Goal: Task Accomplishment & Management: Manage account settings

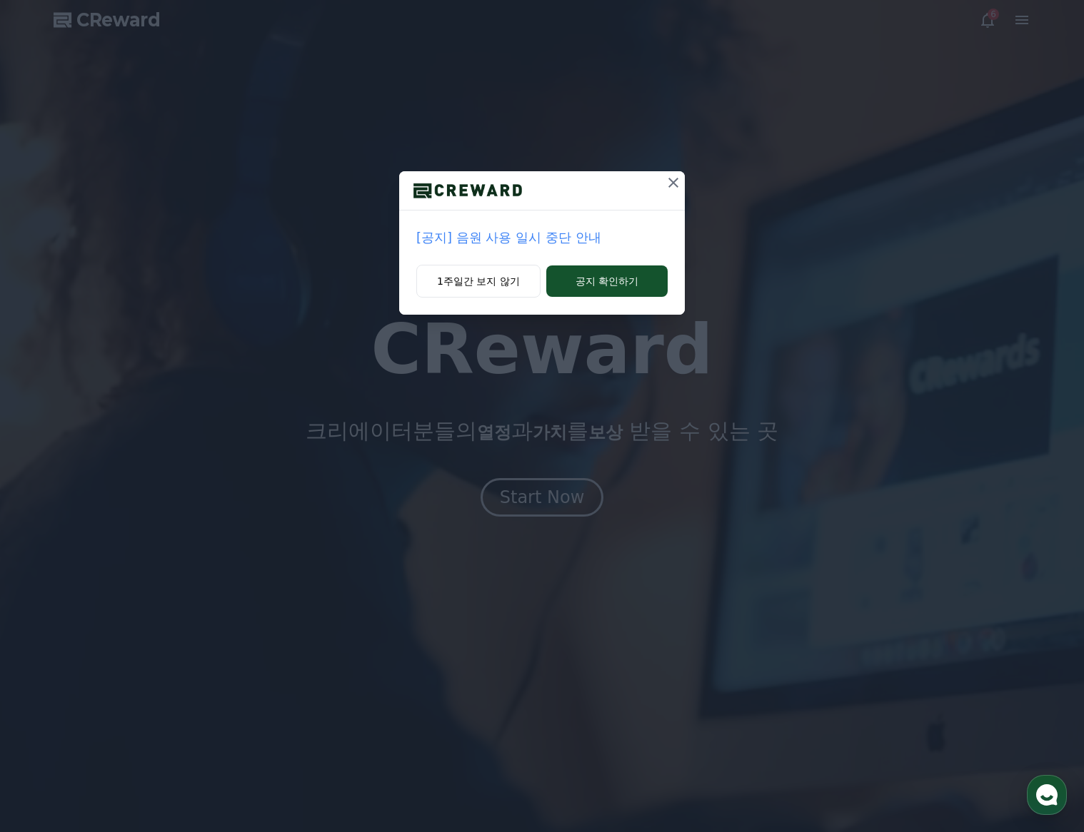
click at [520, 241] on p "[공지] 음원 사용 일시 중단 안내" at bounding box center [541, 238] width 251 height 20
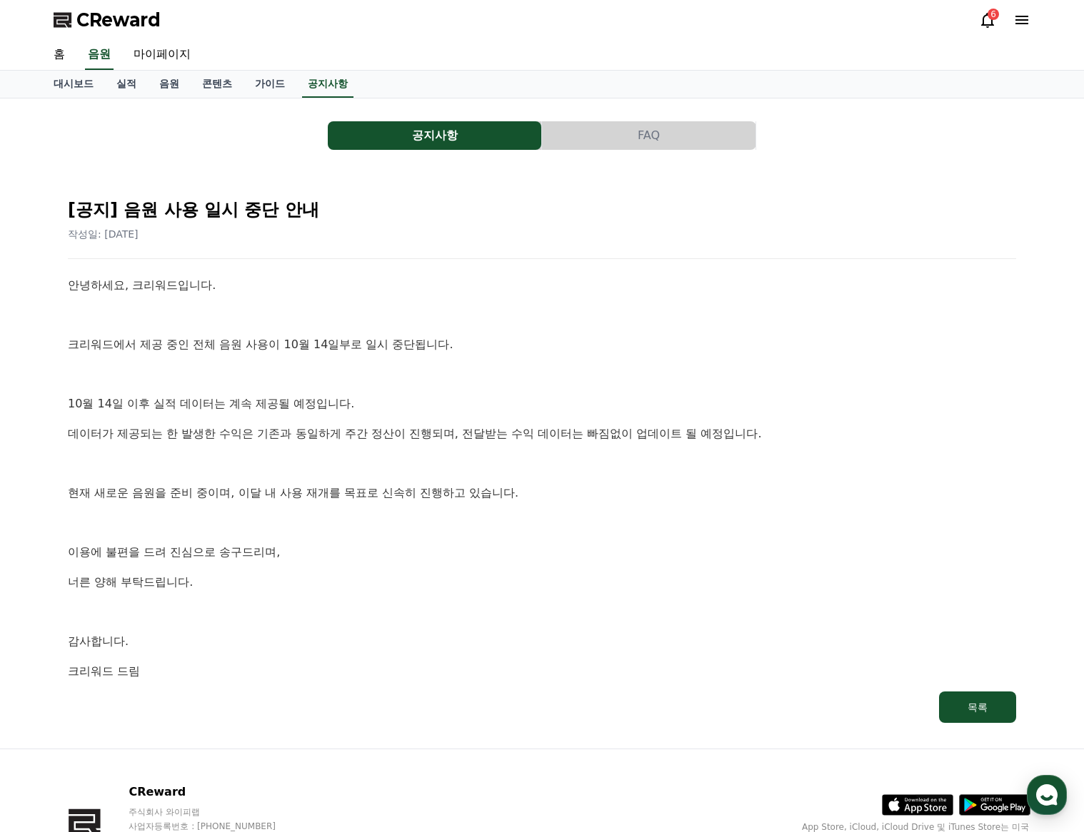
click at [692, 115] on div "공지사항 FAQ [공지] 음원 사용 일시 중단 안내 작성일: [DATE] 안녕하세요, 크리워드입니다. 크리워드에서 제공 중인 전체 음원 사용이…" at bounding box center [542, 423] width 976 height 627
click at [128, 82] on link "실적" at bounding box center [126, 84] width 43 height 27
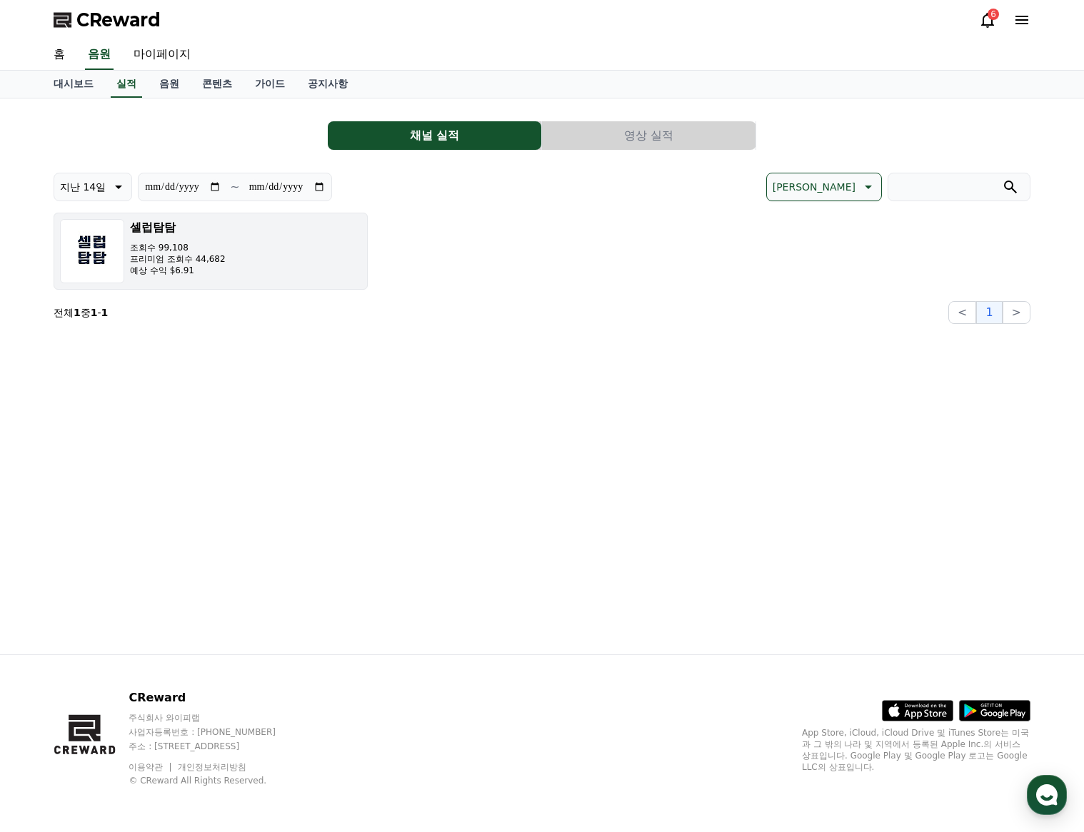
click at [296, 280] on button "셀럽탐탐 조회수 99,108 프리미엄 조회수 44,682 예상 수익 $6.91" at bounding box center [211, 251] width 314 height 77
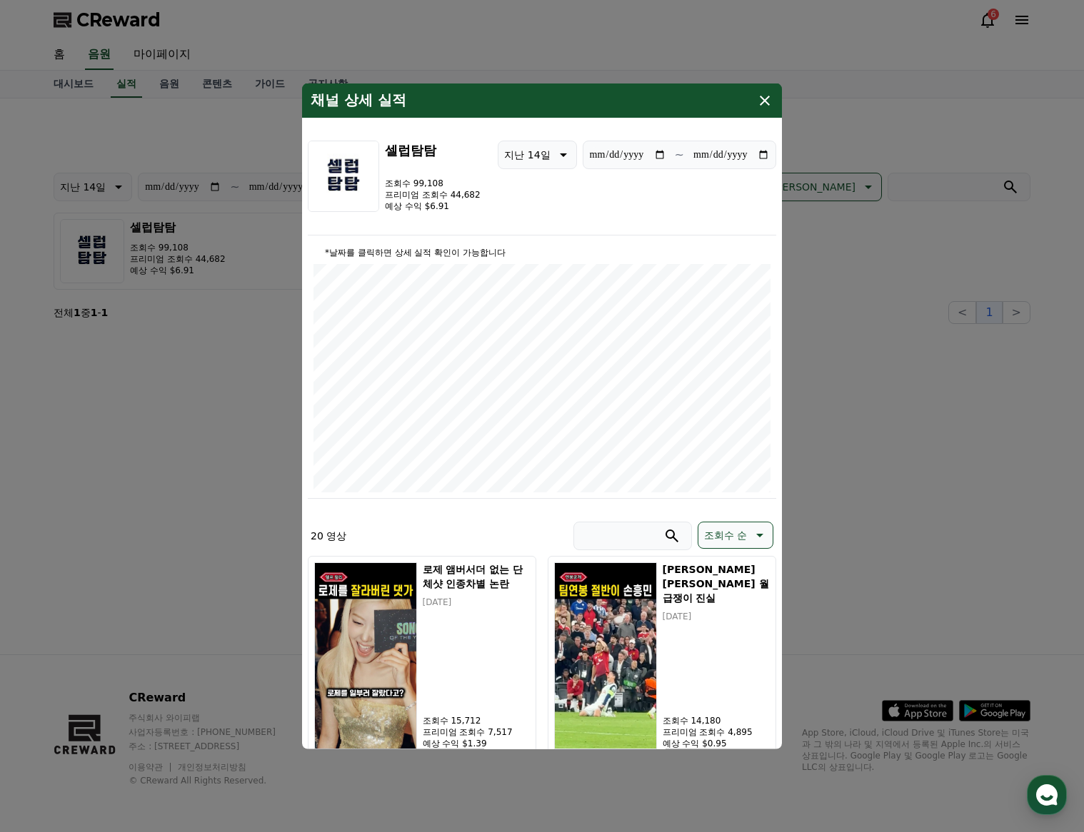
click at [767, 104] on icon "modal" at bounding box center [764, 101] width 10 height 10
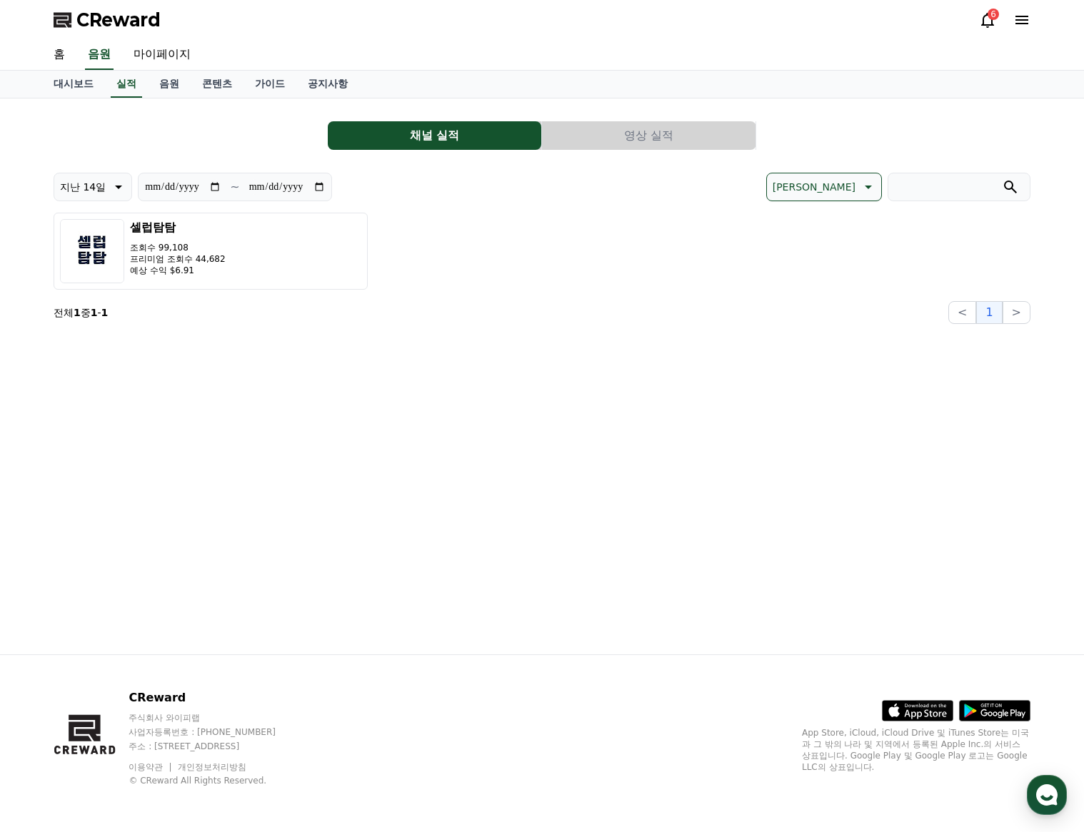
click at [106, 196] on button "지난 14일" at bounding box center [93, 187] width 79 height 29
click at [91, 336] on button "지난 30일" at bounding box center [82, 334] width 57 height 31
type input "**********"
click at [265, 88] on link "가이드" at bounding box center [269, 84] width 53 height 27
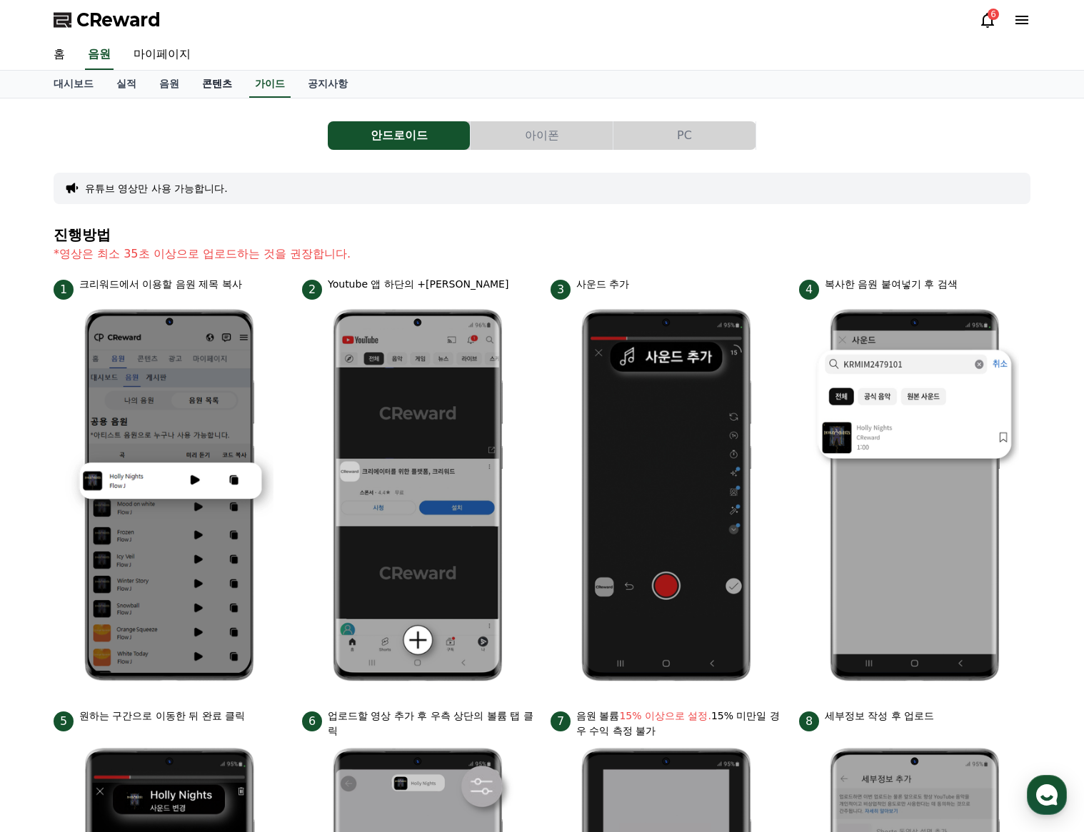
click at [220, 97] on link "콘텐츠" at bounding box center [217, 84] width 53 height 27
click at [212, 84] on link "콘텐츠" at bounding box center [216, 84] width 41 height 27
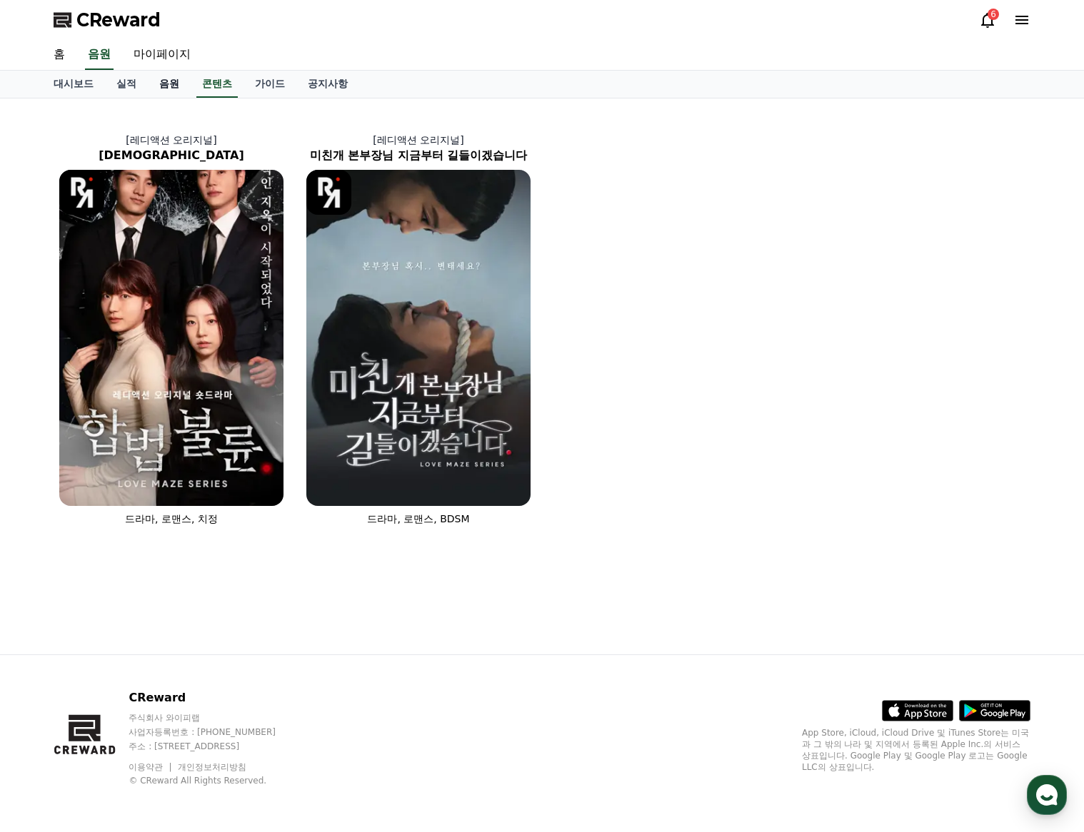
click at [166, 89] on link "음원" at bounding box center [169, 84] width 43 height 27
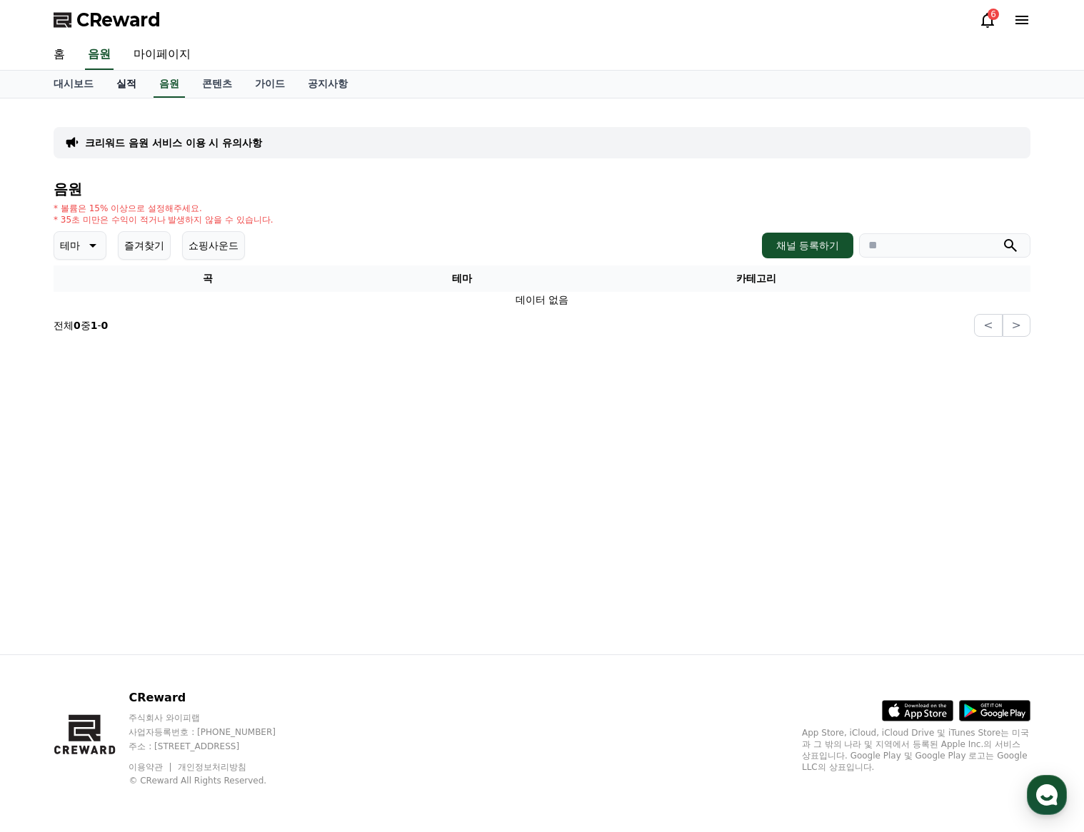
click at [121, 94] on link "실적" at bounding box center [126, 84] width 43 height 27
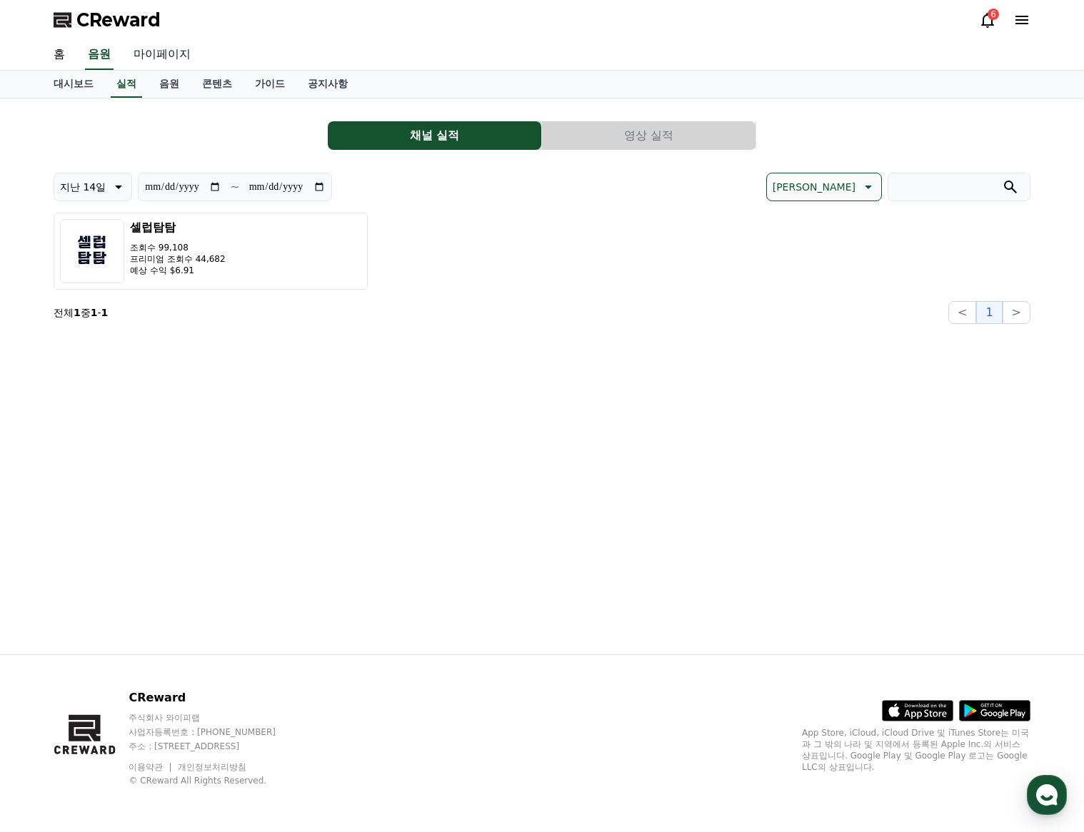
click at [167, 53] on link "마이페이지" at bounding box center [162, 55] width 80 height 30
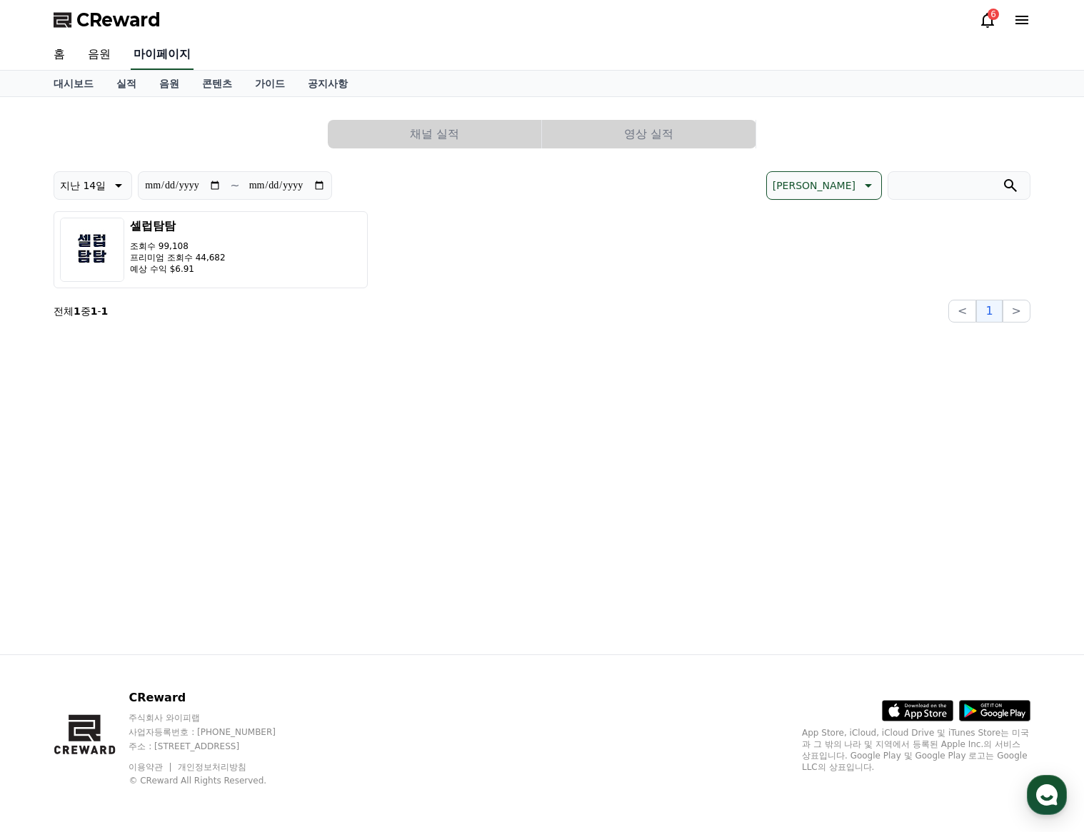
select select "**********"
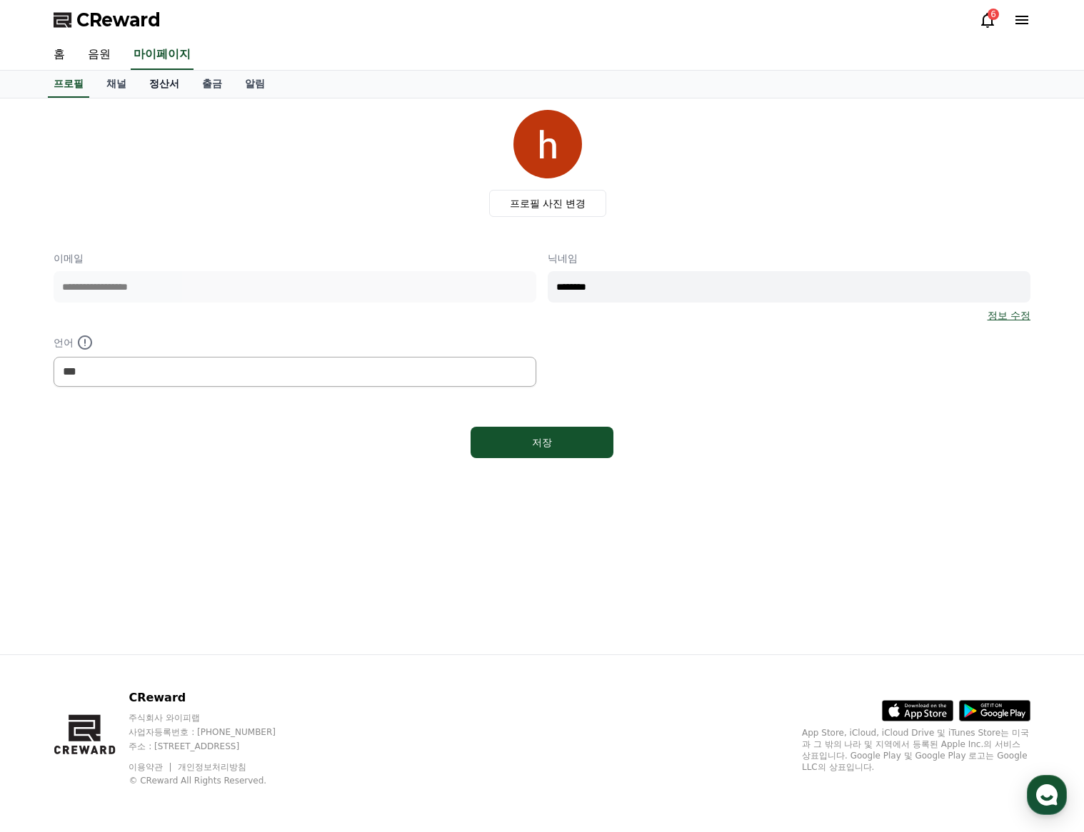
click at [176, 86] on link "정산서" at bounding box center [164, 84] width 53 height 27
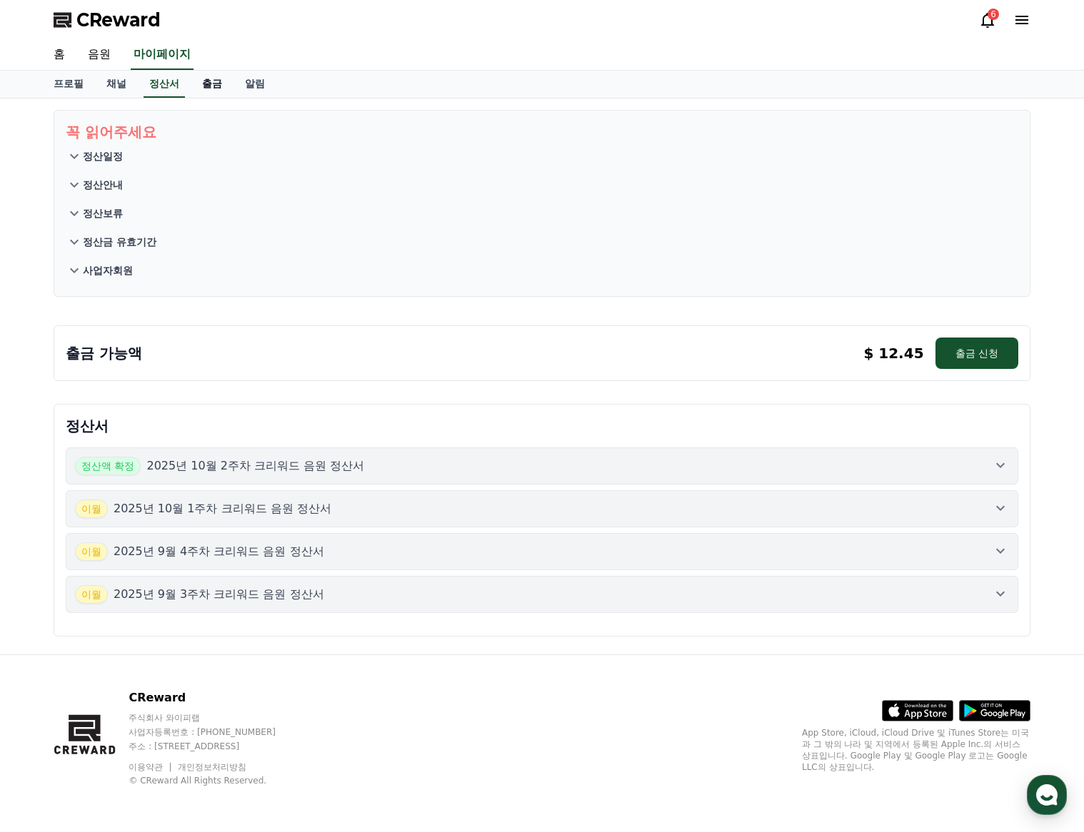
click at [202, 89] on link "출금" at bounding box center [212, 84] width 43 height 27
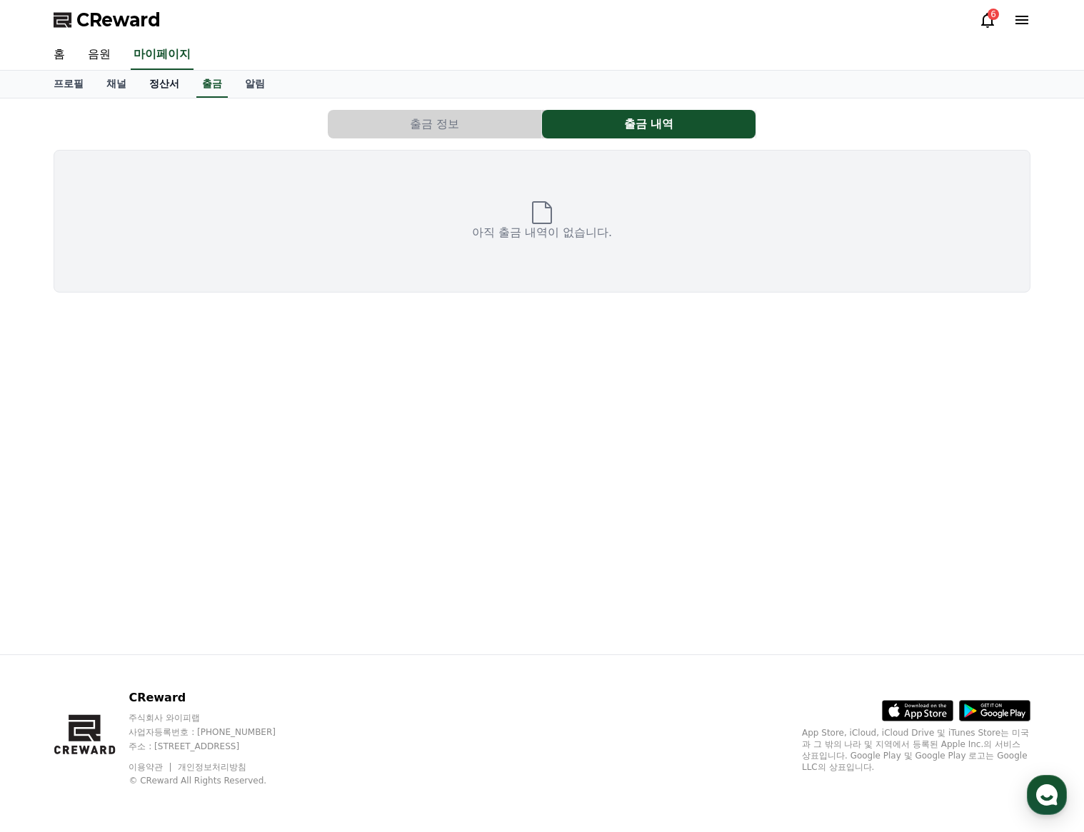
click at [175, 91] on link "정산서" at bounding box center [164, 84] width 53 height 27
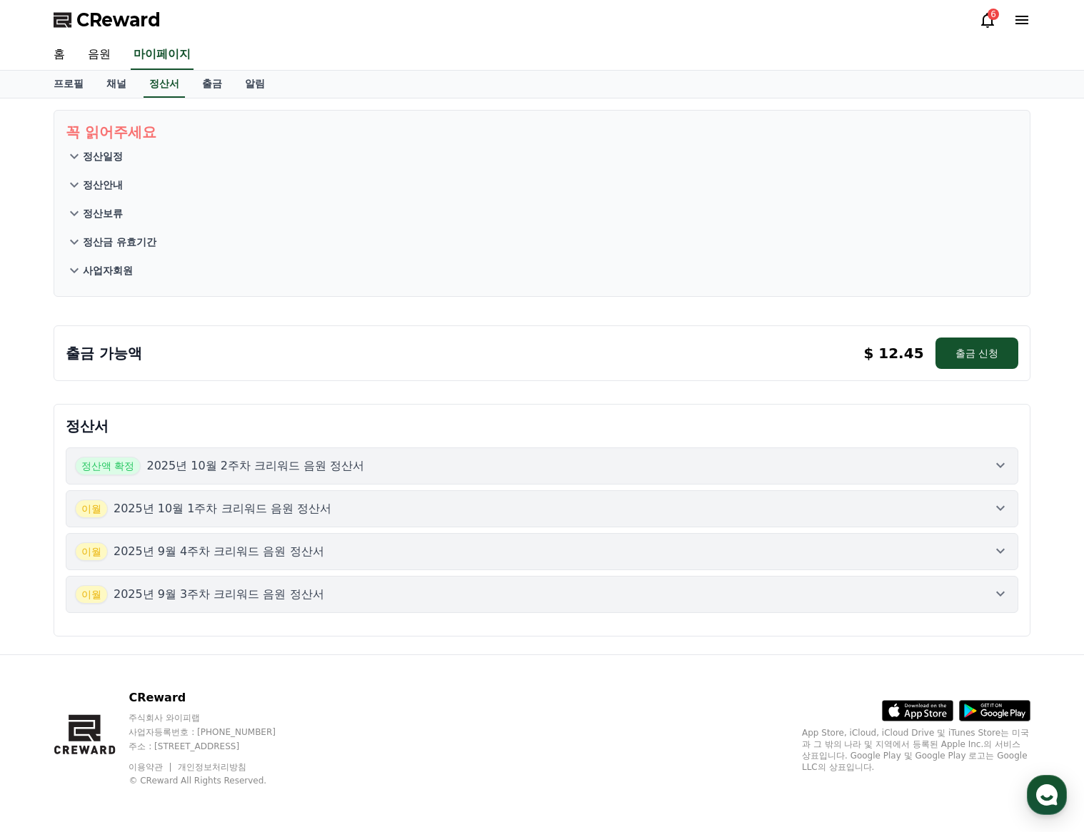
click at [414, 470] on div "정산액 확정 2025년 10월 2주차 크리워드 음원 정산서" at bounding box center [542, 466] width 934 height 19
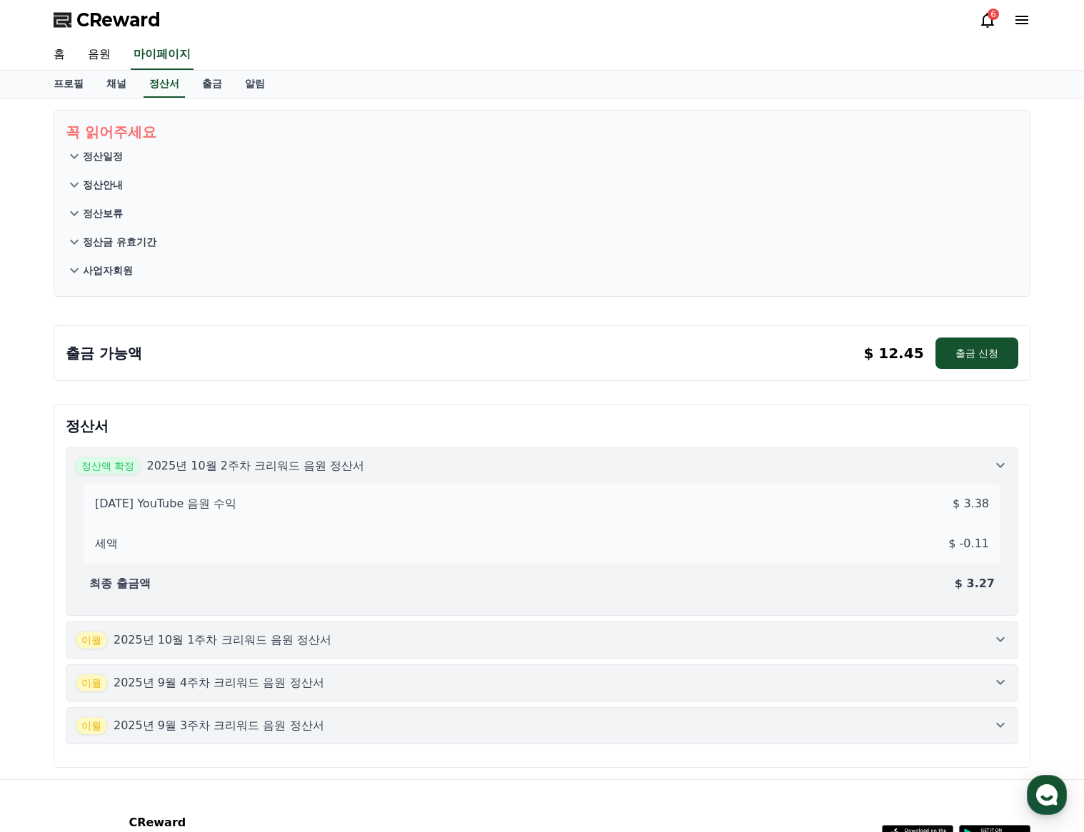
click at [405, 633] on div "[DATE]년 10월 1주차 크리워드 음원 정산서" at bounding box center [542, 640] width 934 height 19
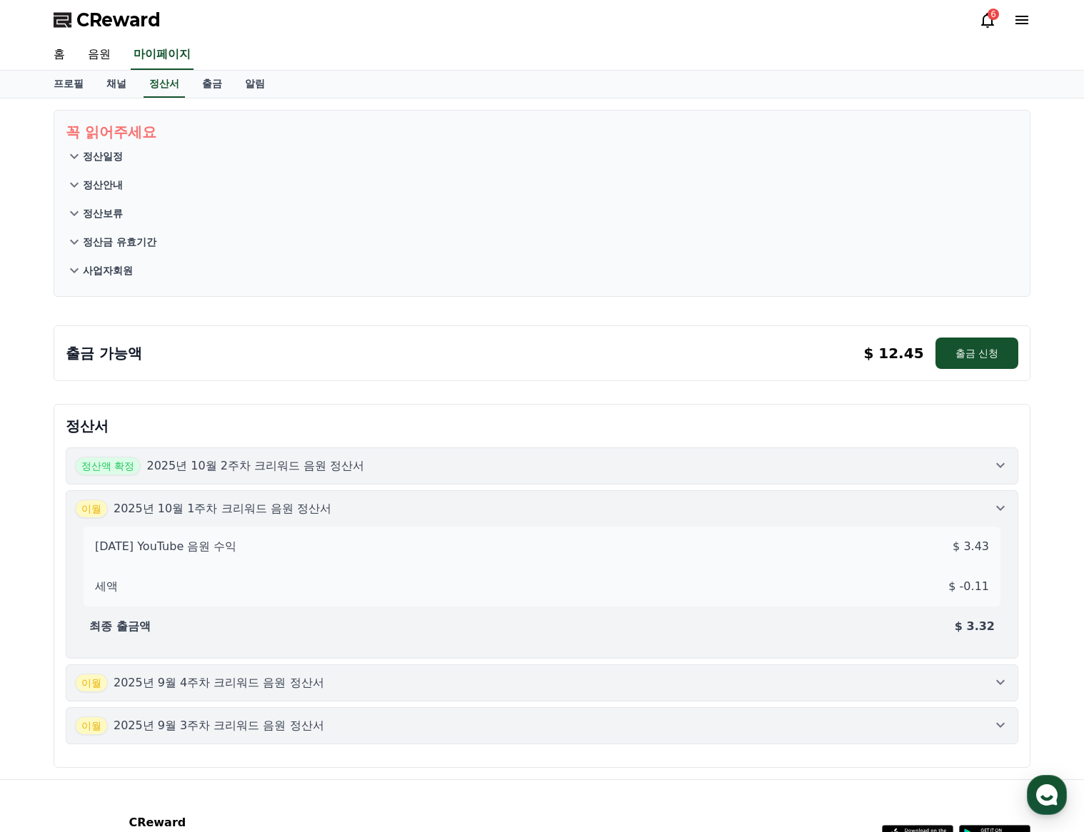
click at [456, 681] on div "[DATE]년 9월 4주차 크리워드 음원 정산서" at bounding box center [542, 683] width 934 height 19
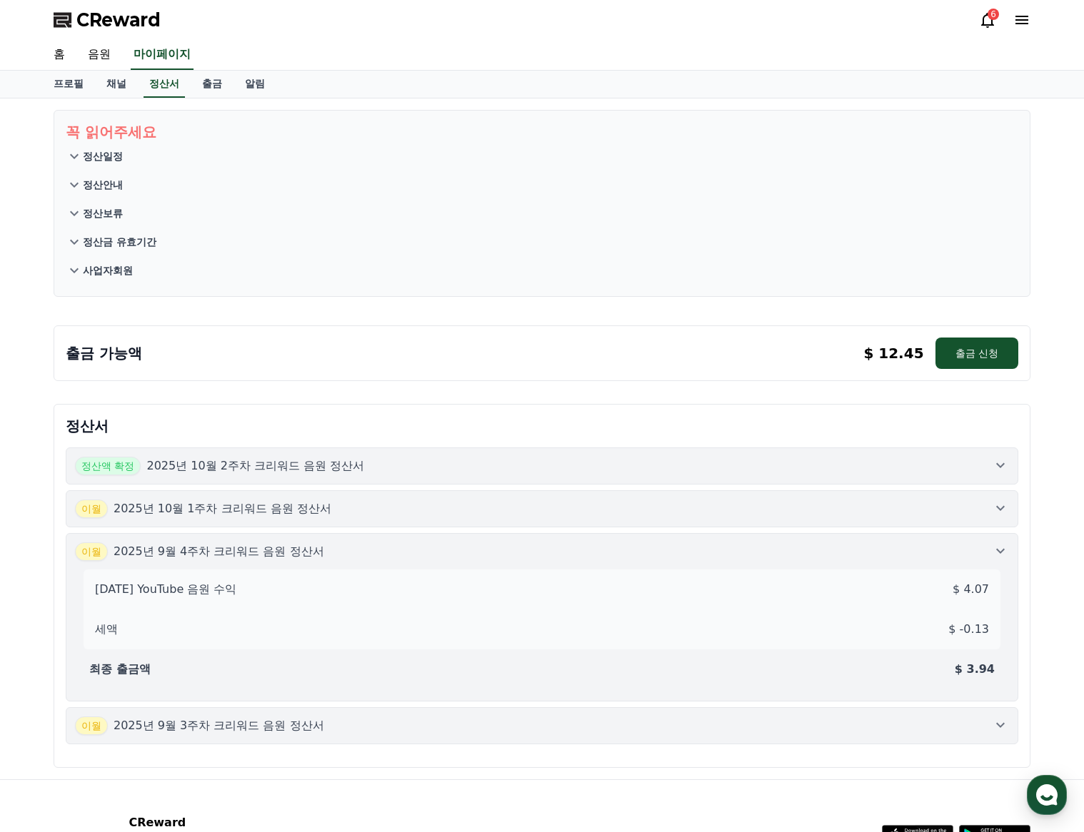
click at [465, 719] on div "[DATE]년 9월 3주차 크리워드 음원 정산서" at bounding box center [542, 726] width 934 height 19
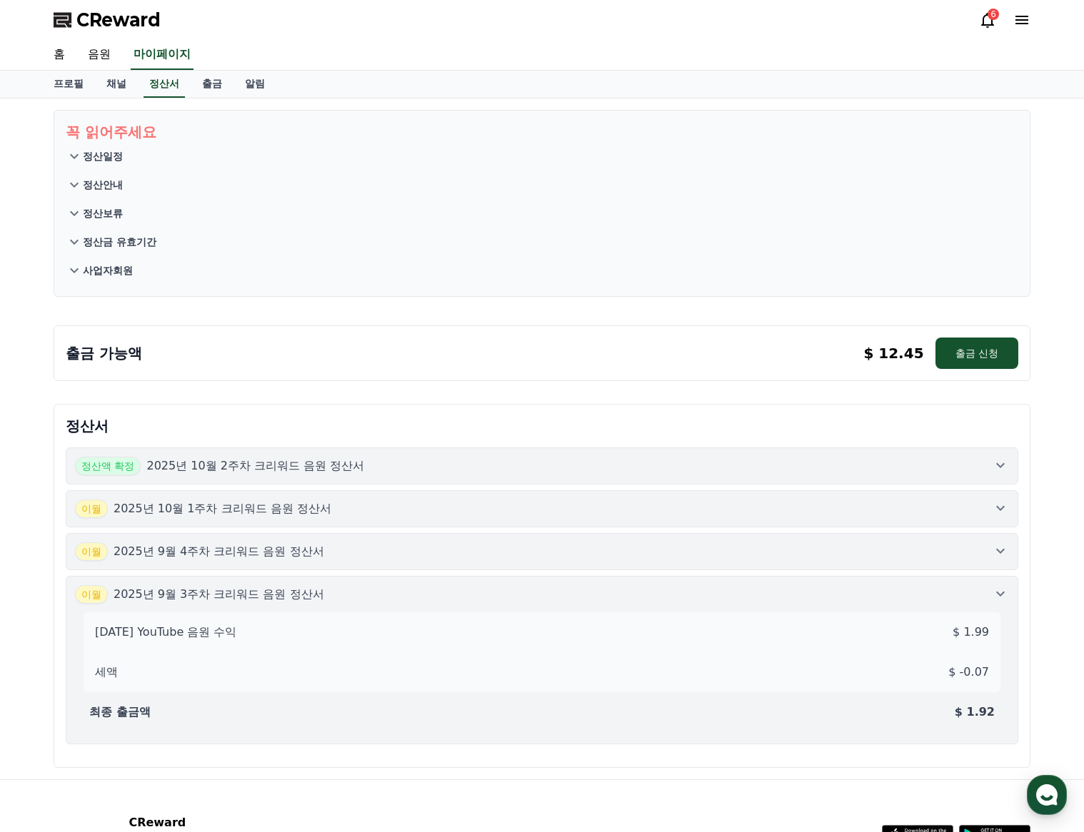
click at [580, 268] on button "사업자회원" at bounding box center [542, 270] width 952 height 29
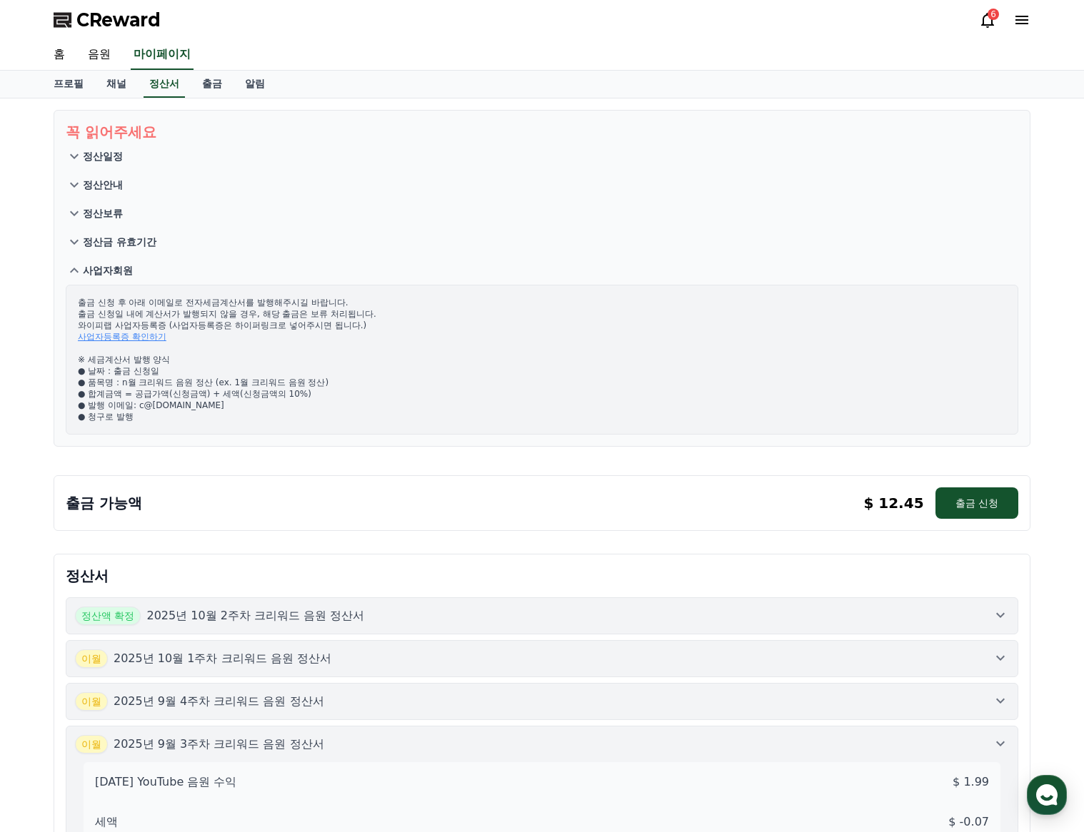
click at [990, 20] on icon at bounding box center [987, 19] width 17 height 17
